Goal: Information Seeking & Learning: Learn about a topic

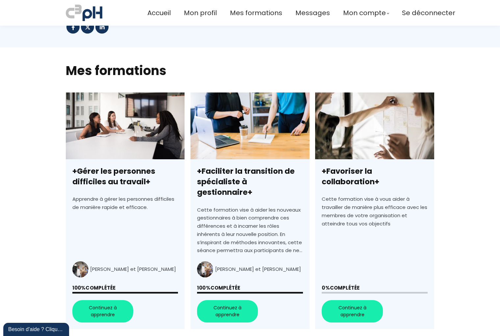
scroll to position [132, 0]
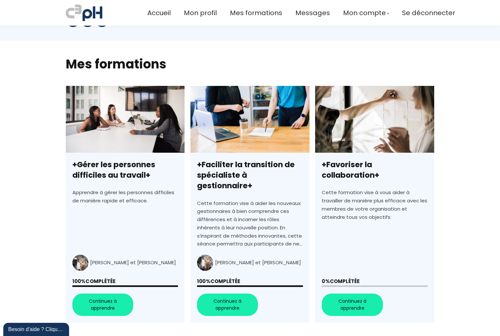
click at [349, 290] on link "+Favoriser la collaboration+" at bounding box center [374, 204] width 119 height 237
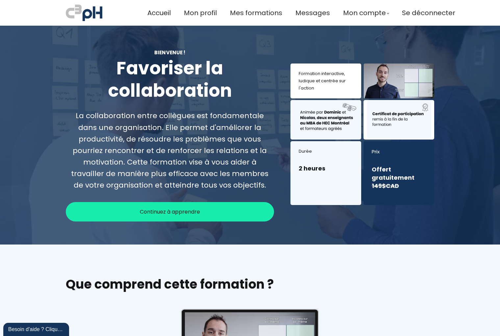
drag, startPoint x: 175, startPoint y: 210, endPoint x: 220, endPoint y: 219, distance: 45.2
click at [175, 210] on span "Continuez à apprendre" at bounding box center [170, 212] width 60 height 8
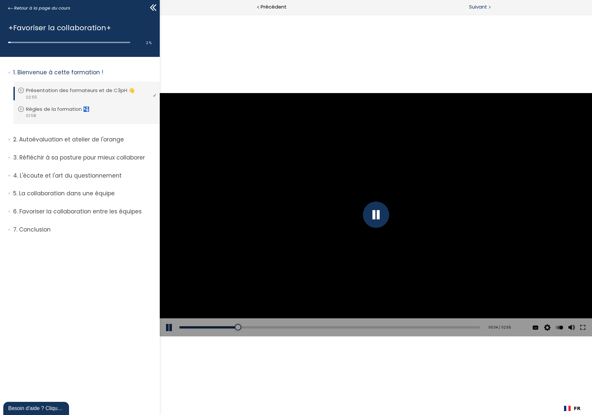
click at [474, 7] on span "Suivant" at bounding box center [478, 7] width 18 height 8
click at [474, 6] on span "Suivant" at bounding box center [478, 7] width 18 height 8
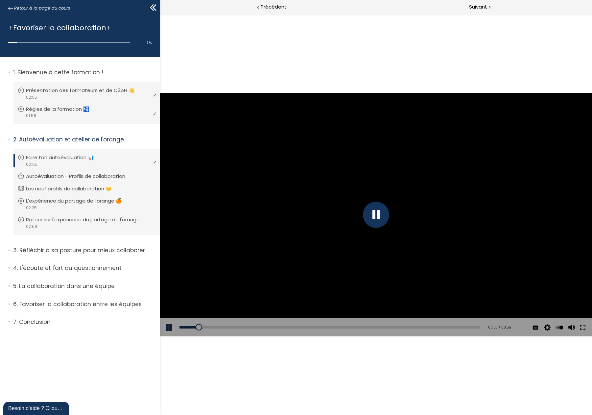
click at [152, 7] on icon at bounding box center [152, 7] width 4 height 7
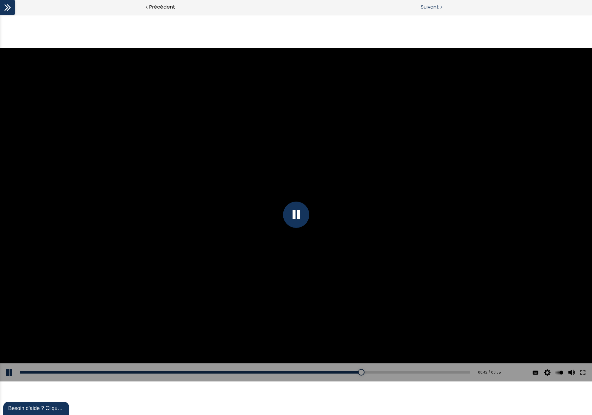
click at [422, 12] on div "Suivant" at bounding box center [444, 7] width 296 height 15
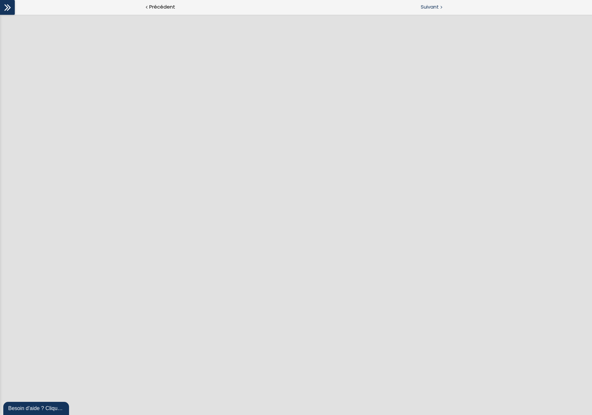
click at [429, 6] on span "Suivant" at bounding box center [430, 7] width 18 height 8
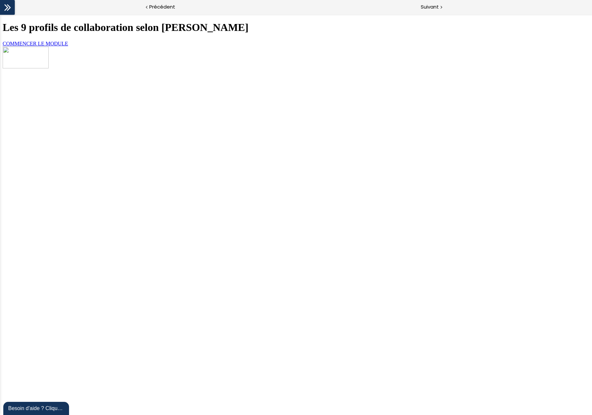
click at [68, 46] on link "COMMENCER LE MODULE" at bounding box center [35, 44] width 65 height 6
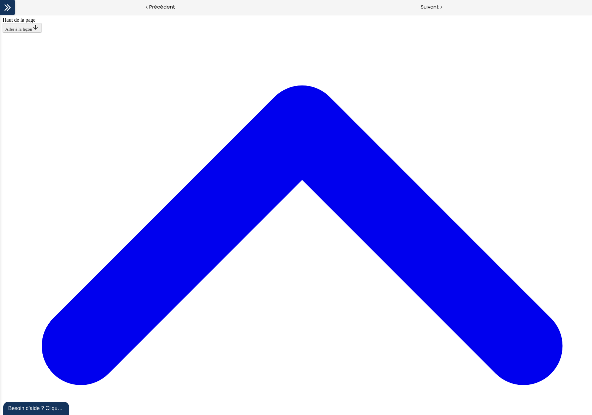
scroll to position [1435, 0]
click at [435, 6] on span "Suivant" at bounding box center [430, 7] width 18 height 8
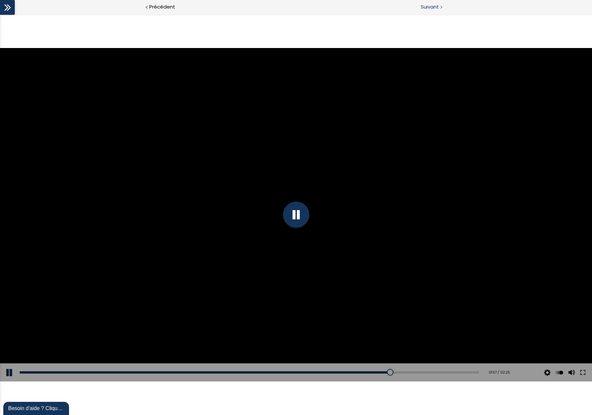
click at [421, 10] on span "Suivant" at bounding box center [430, 7] width 18 height 8
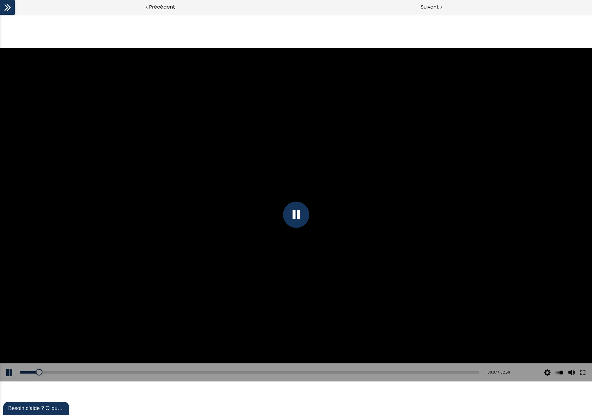
click at [8, 8] on icon at bounding box center [6, 7] width 4 height 7
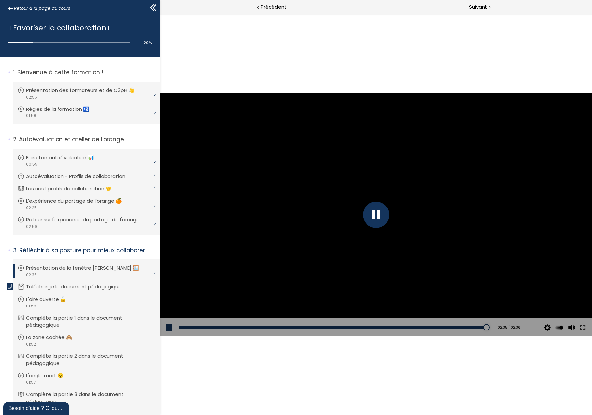
click at [370, 208] on div at bounding box center [376, 215] width 26 height 26
click at [370, 209] on div at bounding box center [376, 215] width 26 height 26
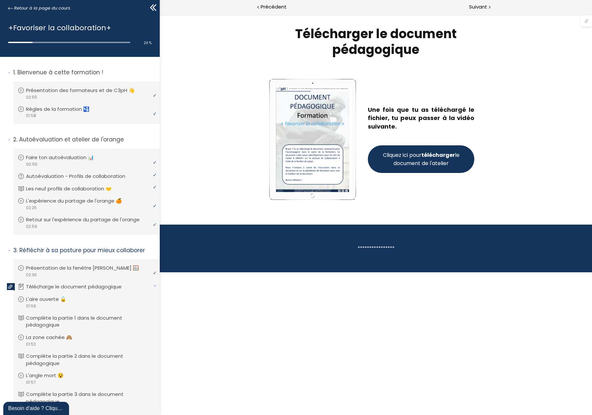
click at [438, 155] on strong "télécharger" at bounding box center [439, 155] width 34 height 8
click at [488, 10] on div "Suivant" at bounding box center [484, 7] width 216 height 15
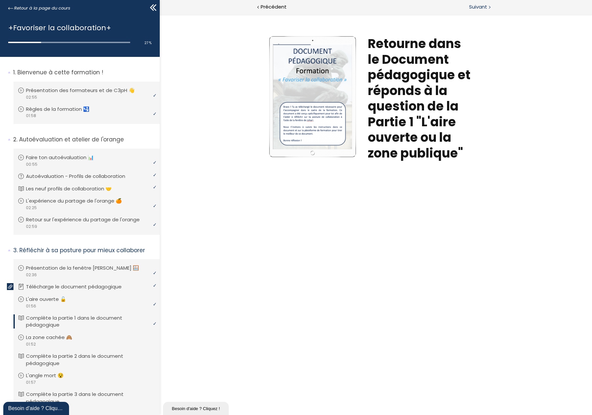
click at [484, 10] on span "Suivant" at bounding box center [478, 7] width 18 height 8
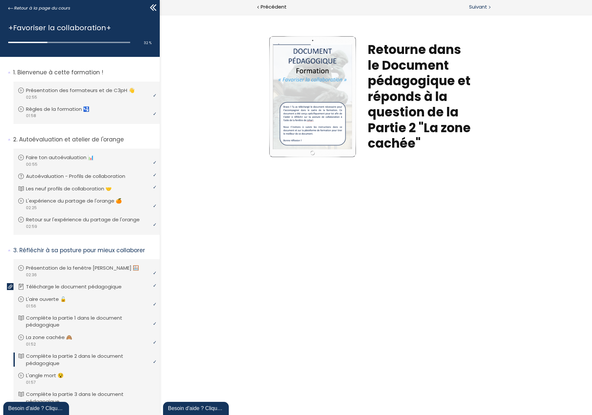
click at [476, 9] on span "Suivant" at bounding box center [478, 7] width 18 height 8
click at [474, 8] on span "Suivant" at bounding box center [478, 7] width 18 height 8
click at [481, 7] on span "Suivant" at bounding box center [478, 7] width 18 height 8
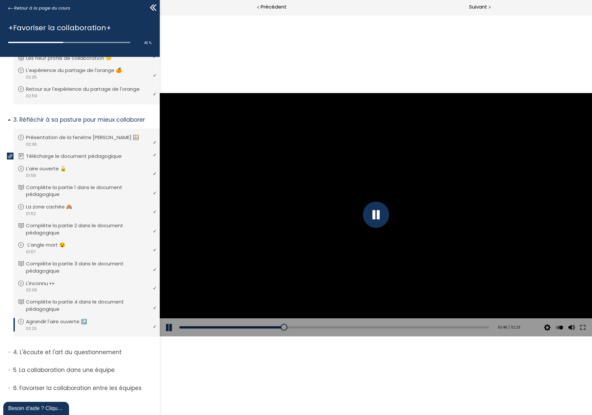
scroll to position [152, 0]
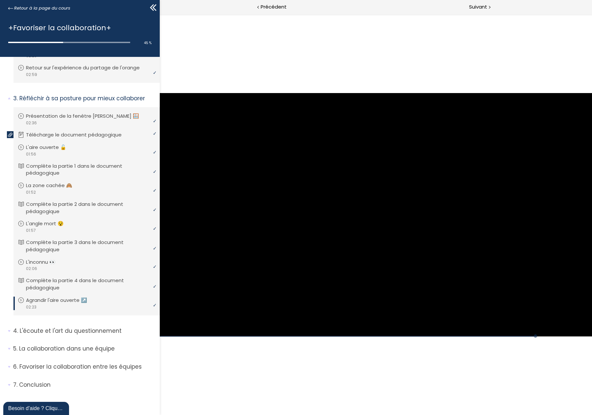
click at [420, 57] on div "Click for sound @keyframes VOLUME_SMALL_WAVE_FLASH { 0% { opacity: 0; } 33% { o…" at bounding box center [376, 214] width 433 height 401
click at [476, 6] on span "Suivant" at bounding box center [478, 7] width 18 height 8
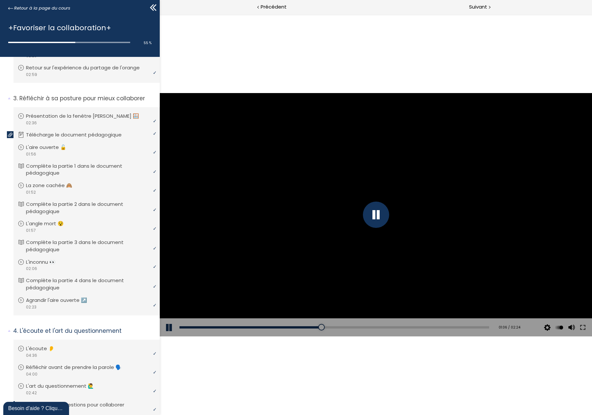
click at [255, 44] on div "Click for sound @keyframes VOLUME_SMALL_WAVE_FLASH { 0% { opacity: 0; } 33% { o…" at bounding box center [376, 214] width 433 height 401
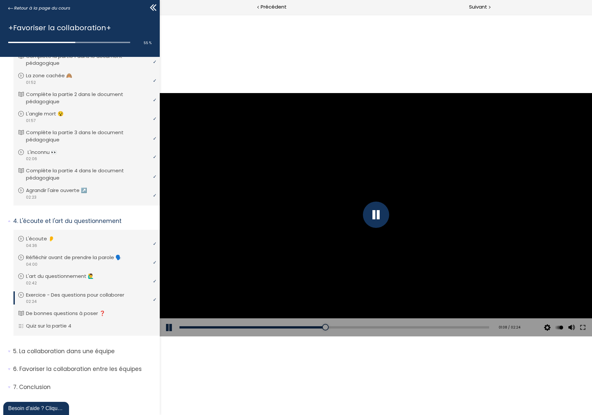
scroll to position [265, 0]
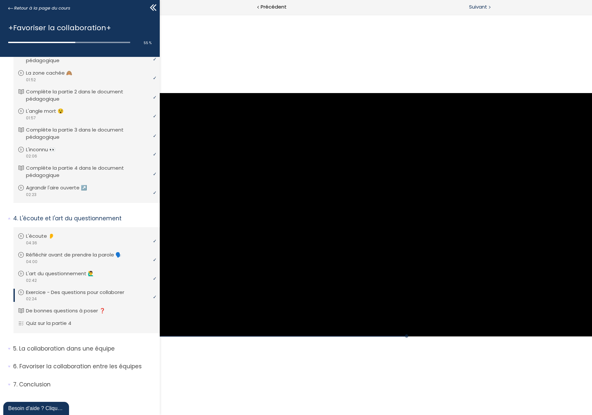
click at [465, 6] on div "Suivant" at bounding box center [484, 7] width 216 height 15
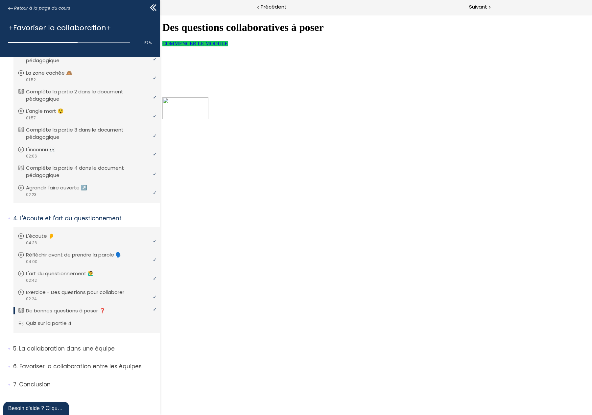
click at [213, 46] on span "COMMENCER LE MODULE" at bounding box center [195, 44] width 65 height 6
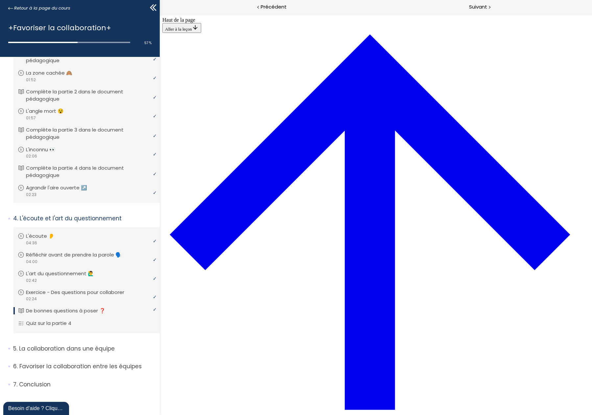
scroll to position [418, 0]
click at [483, 13] on div "Suivant" at bounding box center [484, 7] width 216 height 15
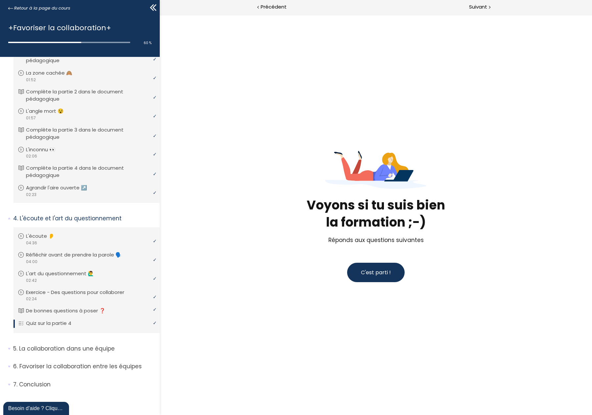
click at [366, 274] on span "C'est parti !" at bounding box center [376, 273] width 30 height 8
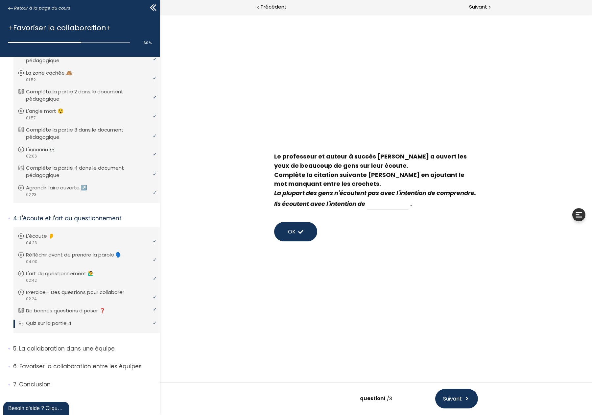
click at [412, 204] on span "." at bounding box center [412, 204] width 2 height 8
click at [409, 207] on input at bounding box center [387, 203] width 41 height 11
type input "parler"
click at [308, 232] on button "OK" at bounding box center [295, 231] width 43 height 19
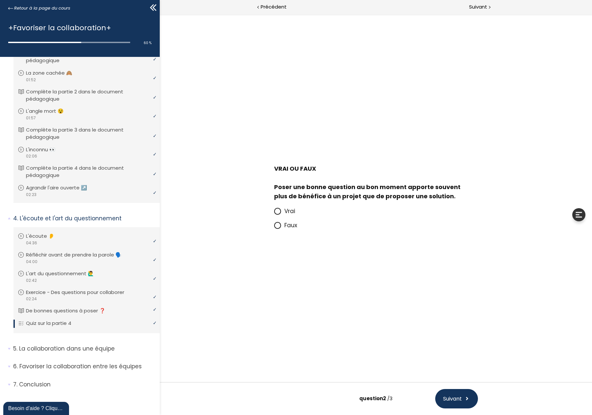
click at [279, 226] on icon at bounding box center [278, 225] width 4 height 4
click at [274, 227] on input "Faux" at bounding box center [274, 227] width 0 height 0
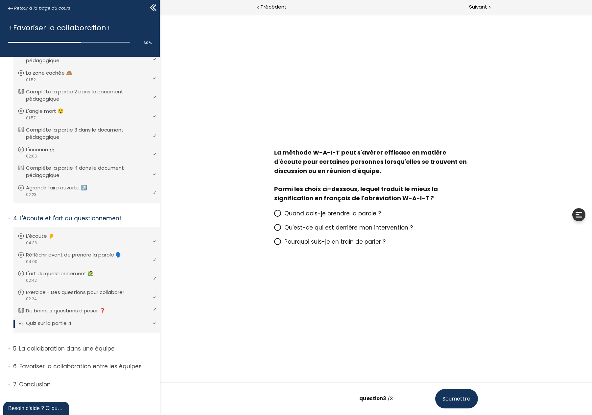
click at [278, 213] on icon at bounding box center [278, 214] width 6 height 6
click at [274, 215] on input "Quand dois-je prendre la parole ?" at bounding box center [274, 215] width 0 height 0
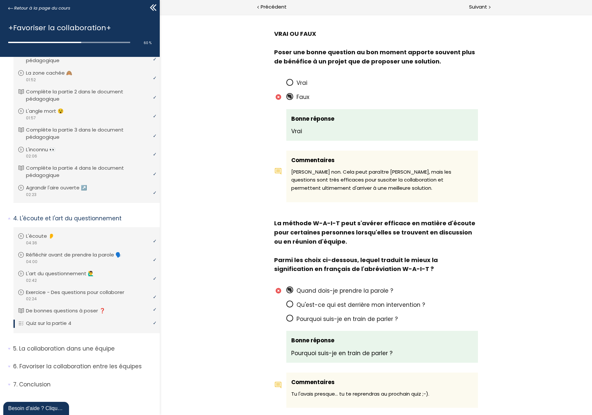
scroll to position [395, 0]
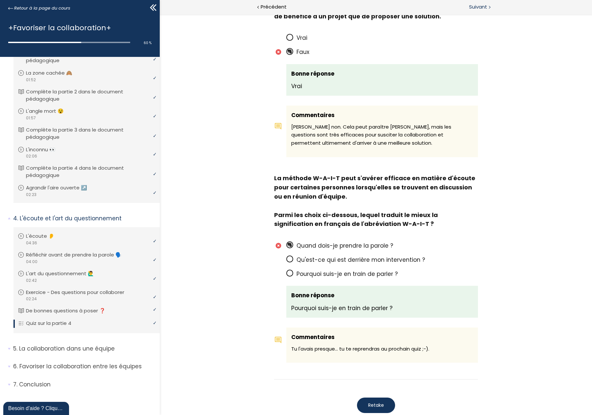
click at [477, 8] on span "Suivant" at bounding box center [478, 7] width 18 height 8
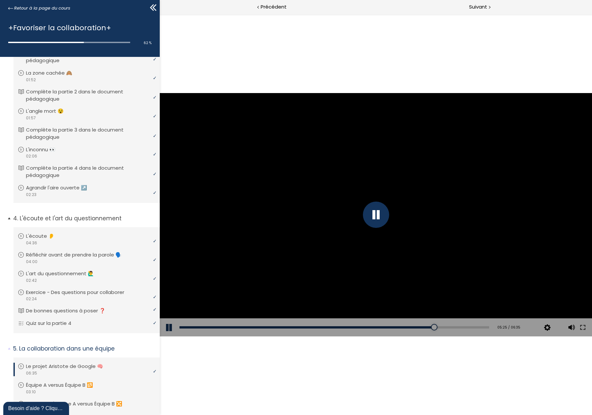
scroll to position [346, 0]
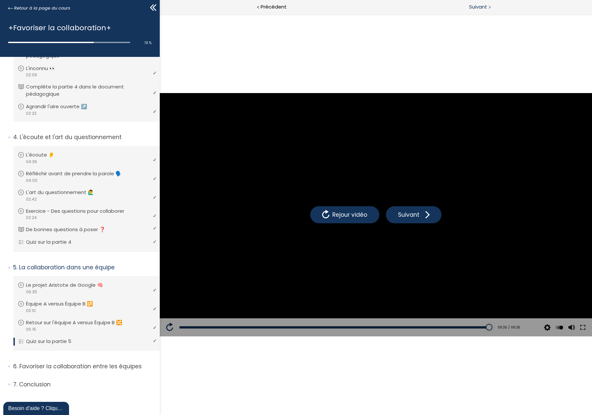
click at [475, 8] on span "Suivant" at bounding box center [478, 7] width 18 height 8
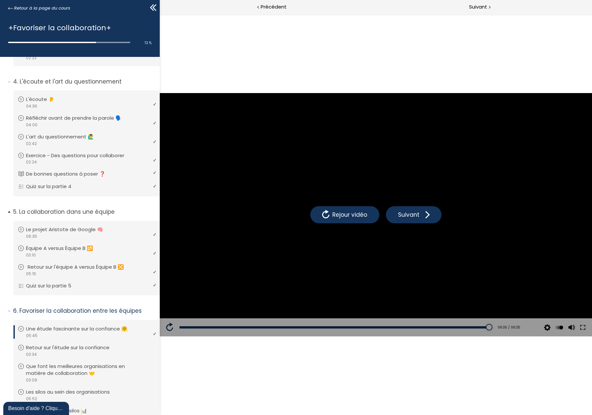
scroll to position [484, 0]
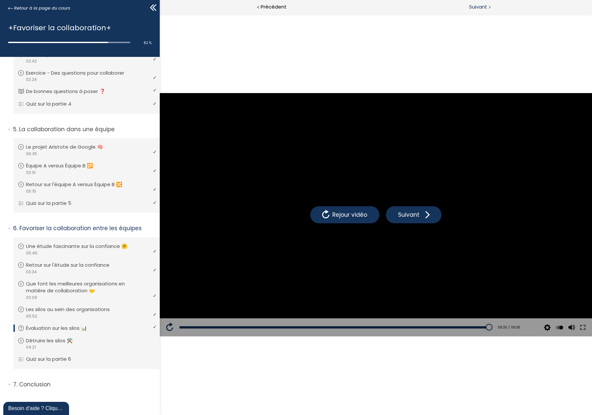
click at [473, 7] on span "Suivant" at bounding box center [478, 7] width 18 height 8
click at [471, 11] on span "Suivant" at bounding box center [478, 7] width 18 height 8
click at [484, 7] on span "Suivant" at bounding box center [478, 7] width 18 height 8
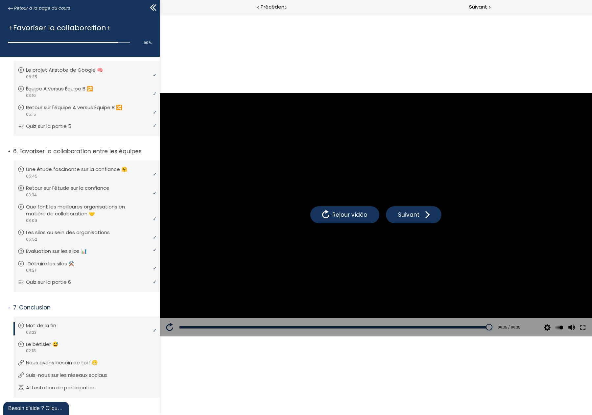
scroll to position [571, 0]
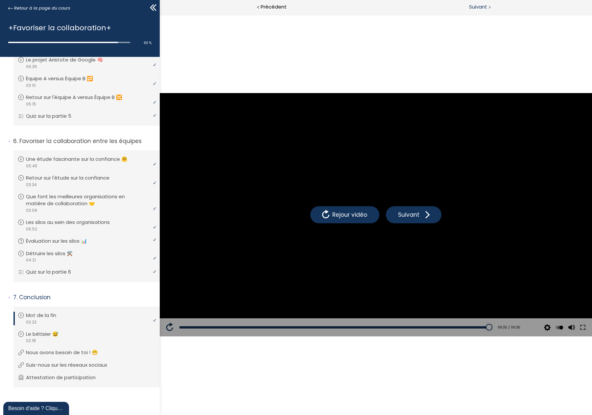
click at [469, 7] on span "Suivant" at bounding box center [478, 7] width 18 height 8
click at [483, 7] on span "Suivant" at bounding box center [478, 7] width 18 height 8
click at [477, 5] on span "Suivant" at bounding box center [478, 7] width 18 height 8
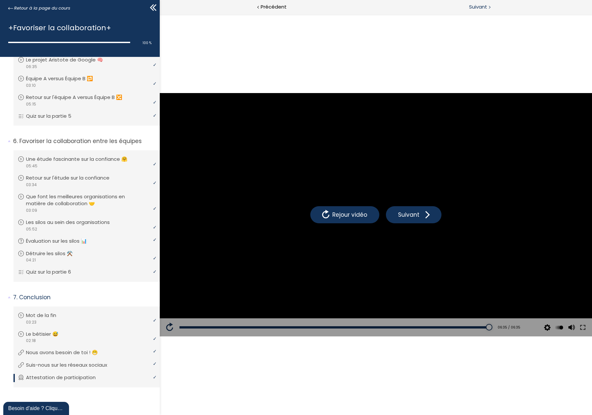
click at [478, 10] on span "Suivant" at bounding box center [478, 7] width 18 height 8
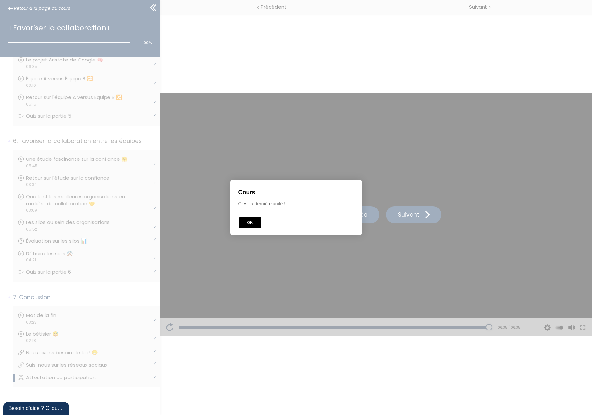
click at [248, 223] on button "OK" at bounding box center [250, 222] width 22 height 11
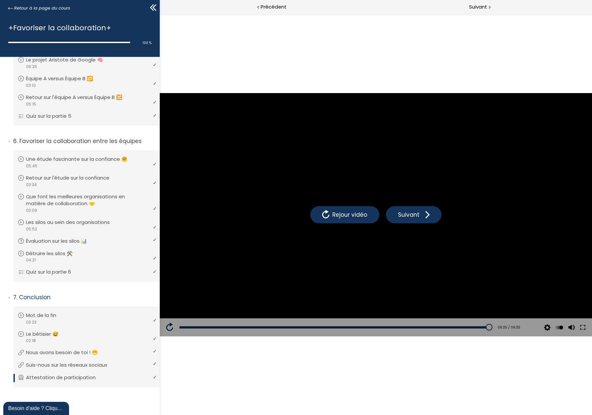
click at [156, 6] on icon at bounding box center [153, 8] width 10 height 10
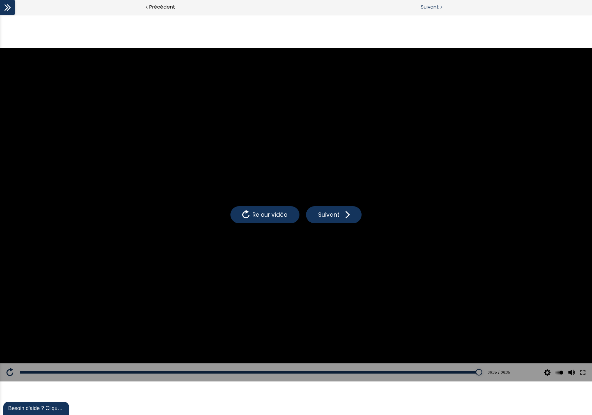
click at [436, 8] on span "Suivant" at bounding box center [430, 7] width 18 height 8
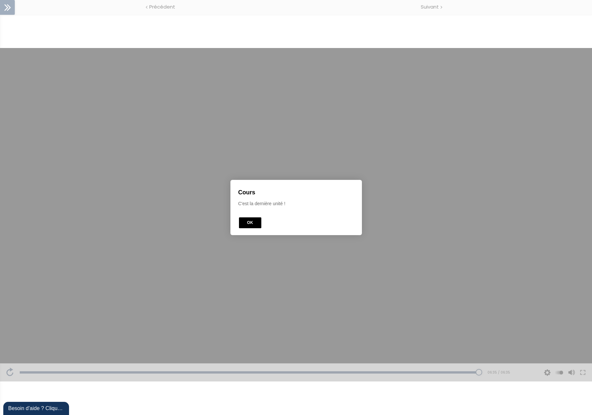
click at [251, 221] on button "OK" at bounding box center [250, 222] width 22 height 11
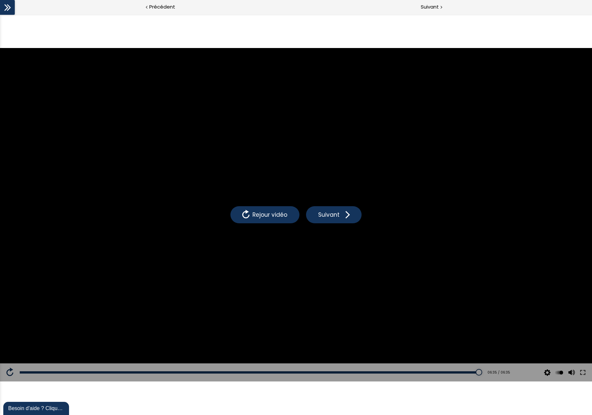
click at [10, 7] on icon at bounding box center [8, 8] width 10 height 10
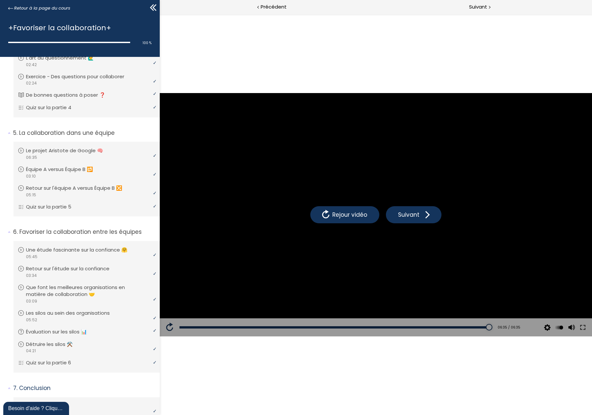
scroll to position [374, 0]
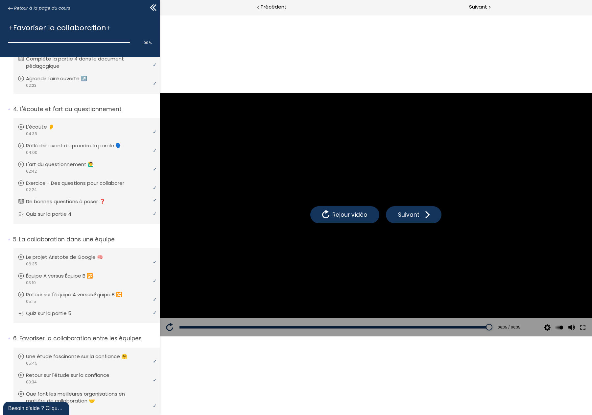
click at [41, 7] on span "Retour à la page du cours" at bounding box center [42, 8] width 56 height 7
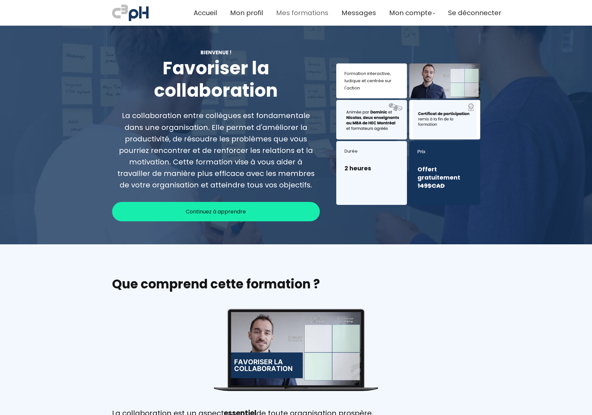
click at [299, 13] on span "Mes formations" at bounding box center [302, 13] width 52 height 11
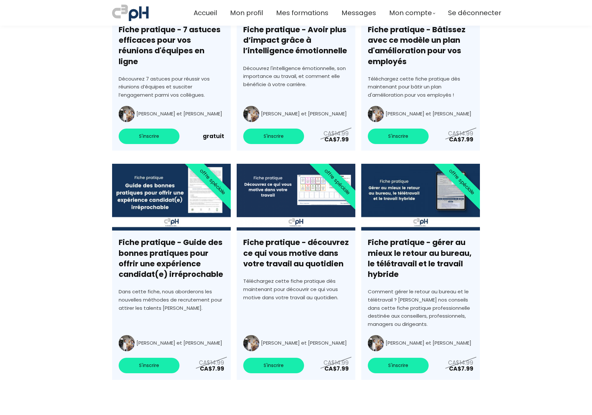
scroll to position [2204, 0]
